Goal: Transaction & Acquisition: Purchase product/service

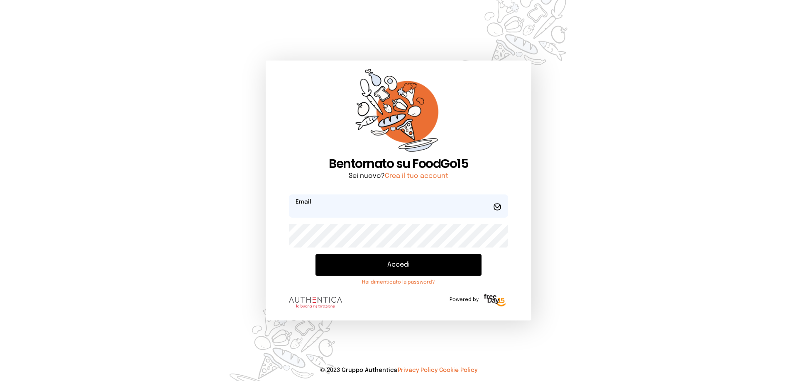
type input "**********"
click at [401, 269] on button "Accedi" at bounding box center [398, 265] width 166 height 22
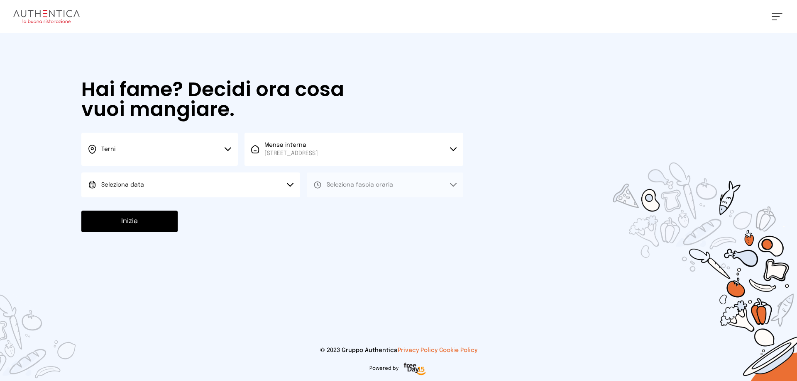
click at [255, 184] on button "Seleziona data" at bounding box center [190, 185] width 219 height 25
click at [240, 213] on li "[DATE], [DATE]" at bounding box center [190, 209] width 219 height 22
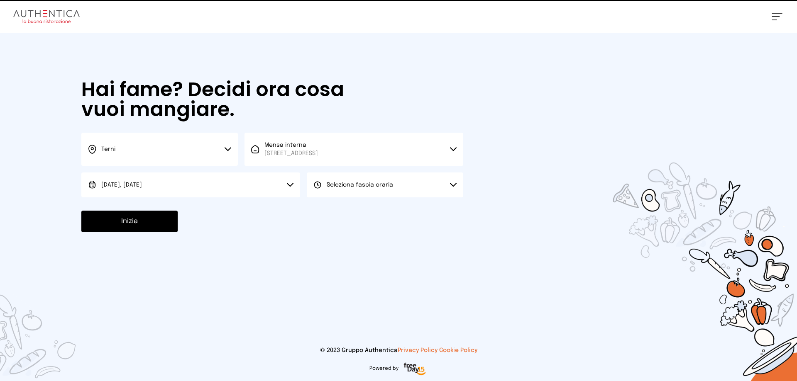
click at [329, 187] on span "Seleziona fascia oraria" at bounding box center [360, 185] width 66 height 6
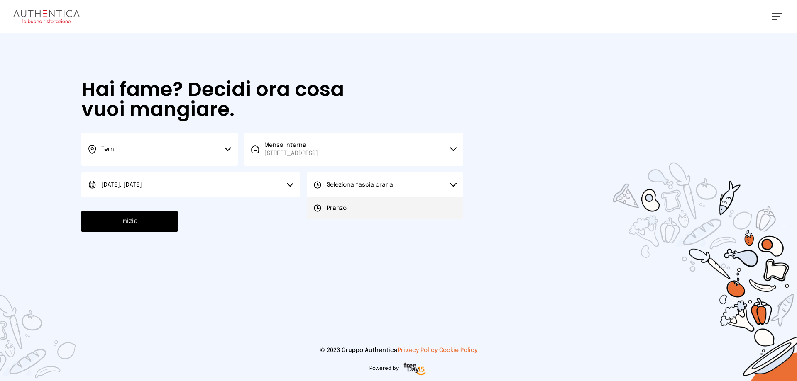
click at [335, 208] on span "Pranzo" at bounding box center [337, 208] width 20 height 8
click at [136, 226] on button "Inizia" at bounding box center [129, 222] width 96 height 22
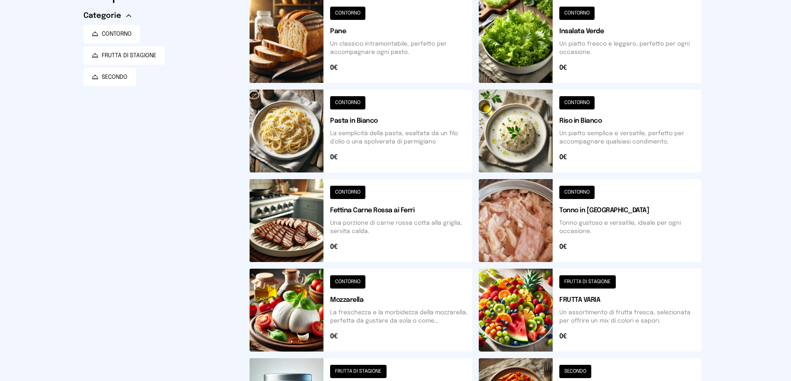
scroll to position [289, 0]
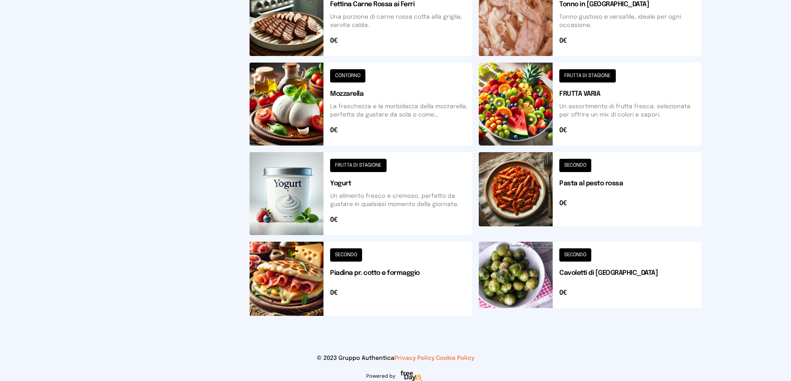
click at [392, 273] on button at bounding box center [360, 279] width 222 height 74
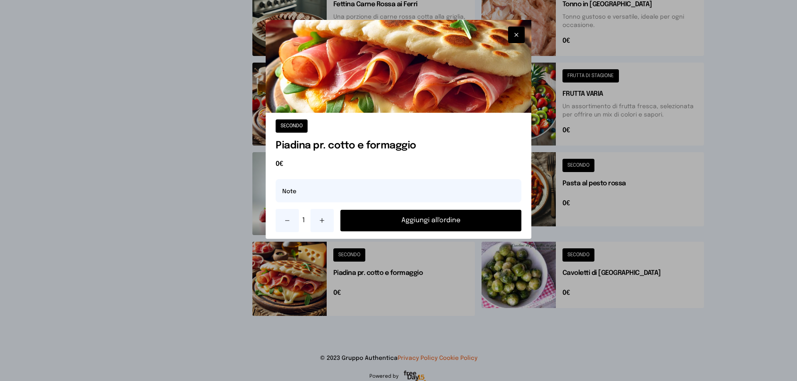
click at [445, 221] on button "Aggiungi all'ordine" at bounding box center [430, 221] width 181 height 22
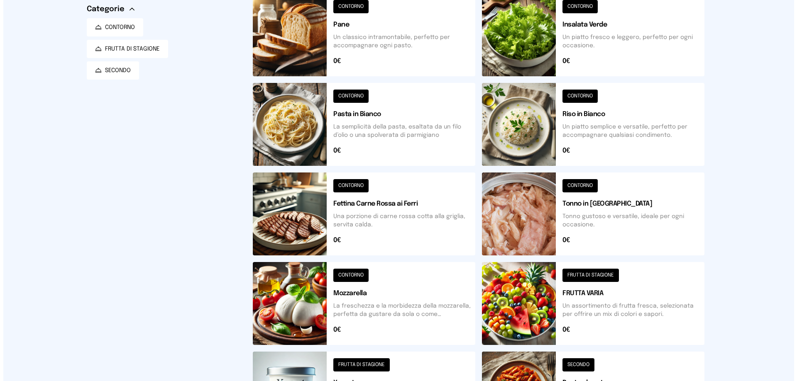
scroll to position [0, 0]
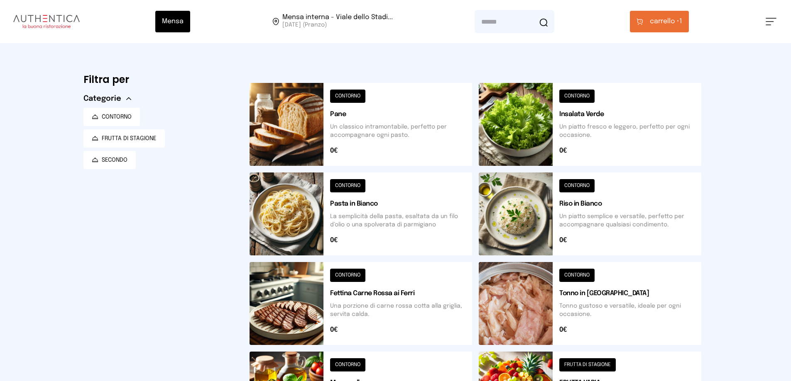
click at [662, 26] on span "carrello •" at bounding box center [664, 22] width 29 height 10
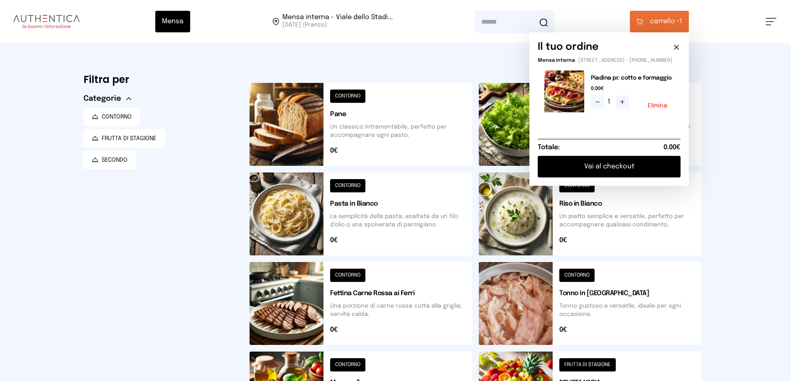
click at [654, 171] on button "Vai al checkout" at bounding box center [609, 167] width 143 height 22
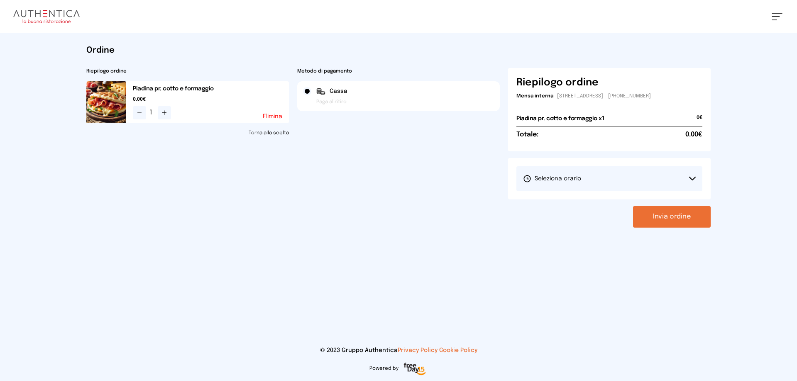
drag, startPoint x: 654, startPoint y: 171, endPoint x: 647, endPoint y: 174, distance: 7.4
click at [653, 171] on button "Seleziona orario" at bounding box center [609, 178] width 186 height 25
click at [583, 199] on span "1° Turno (13:00 - 15:00)" at bounding box center [554, 202] width 63 height 8
click at [687, 217] on button "Invia ordine" at bounding box center [672, 217] width 78 height 22
